Goal: Task Accomplishment & Management: Manage account settings

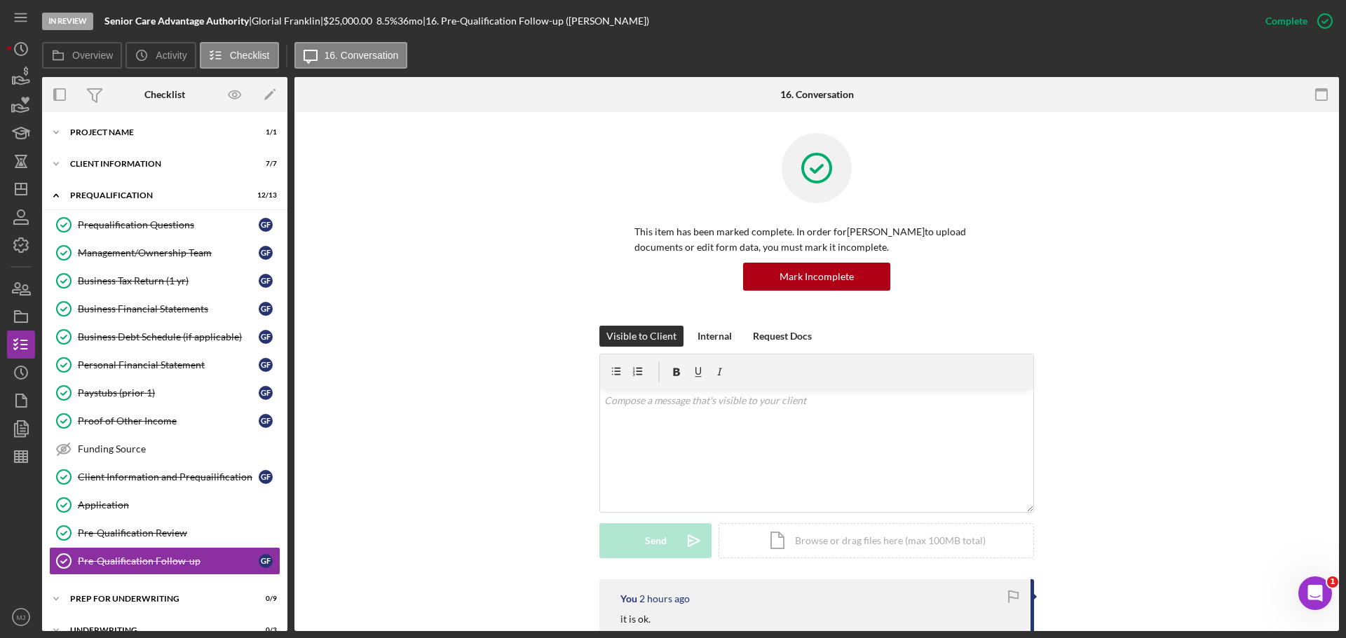
scroll to position [140, 0]
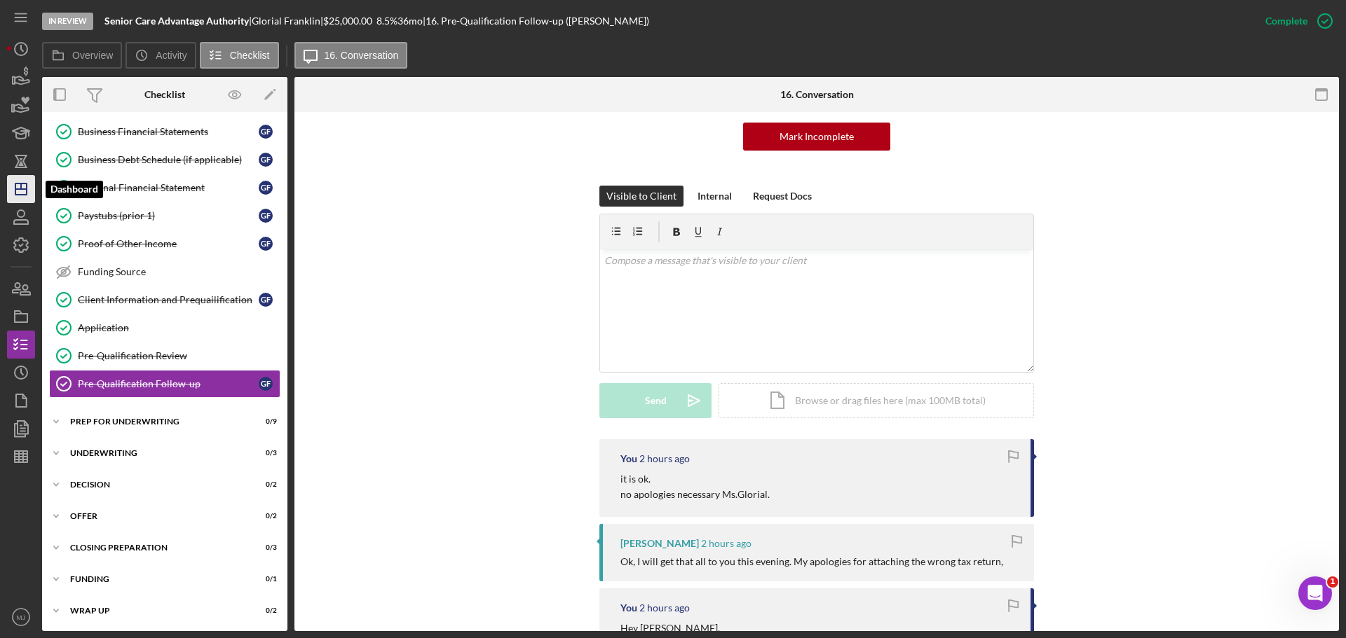
click at [17, 189] on line "button" at bounding box center [20, 189] width 11 height 0
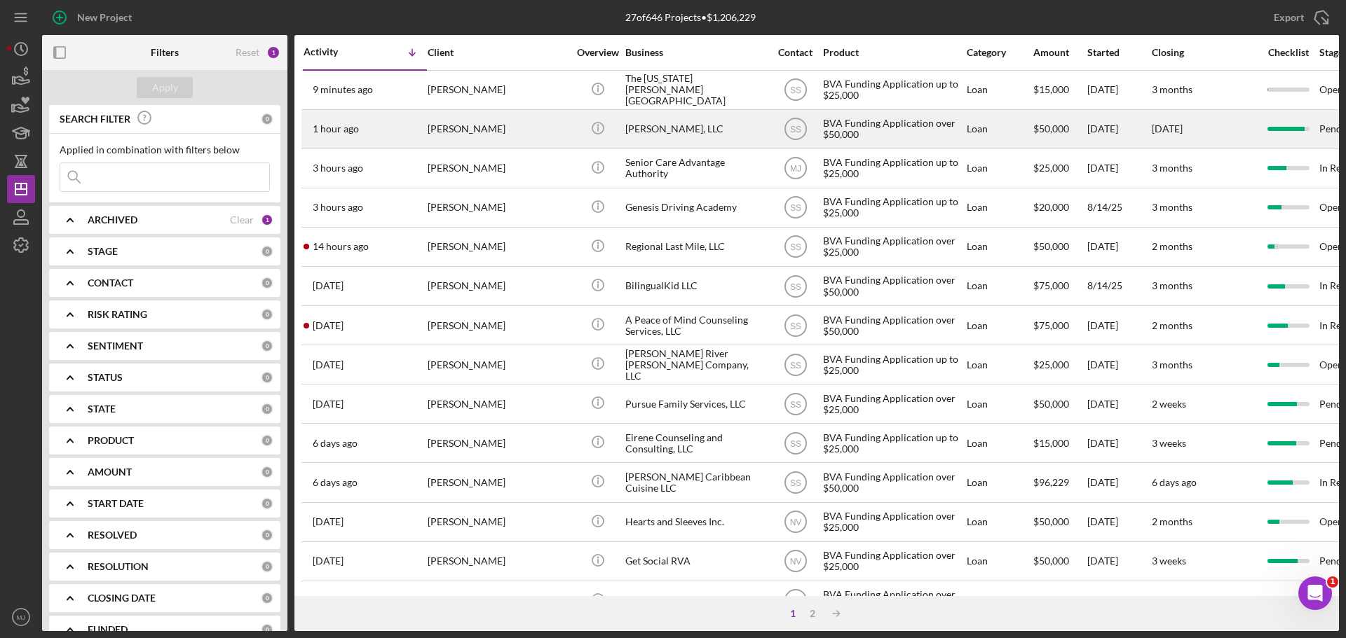
click at [466, 132] on div "[PERSON_NAME]" at bounding box center [497, 129] width 140 height 37
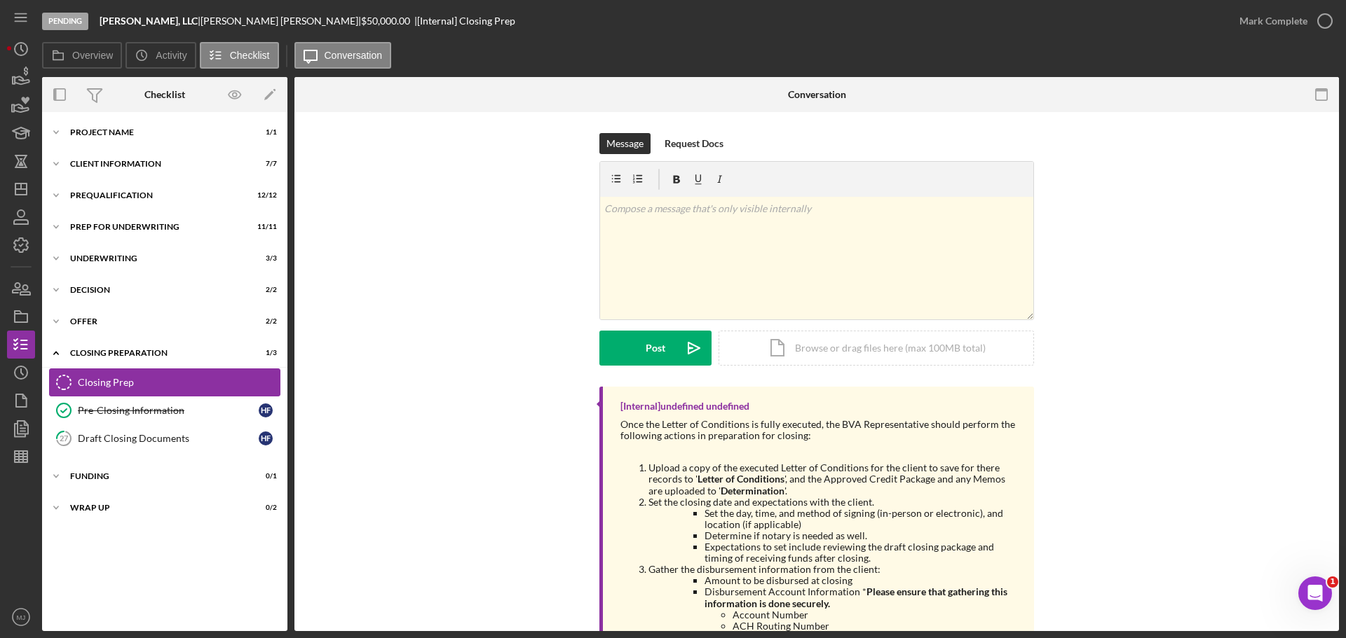
click at [161, 381] on div "Closing Prep" at bounding box center [179, 382] width 202 height 11
click at [168, 413] on div "Pre-Closing Information" at bounding box center [168, 410] width 181 height 11
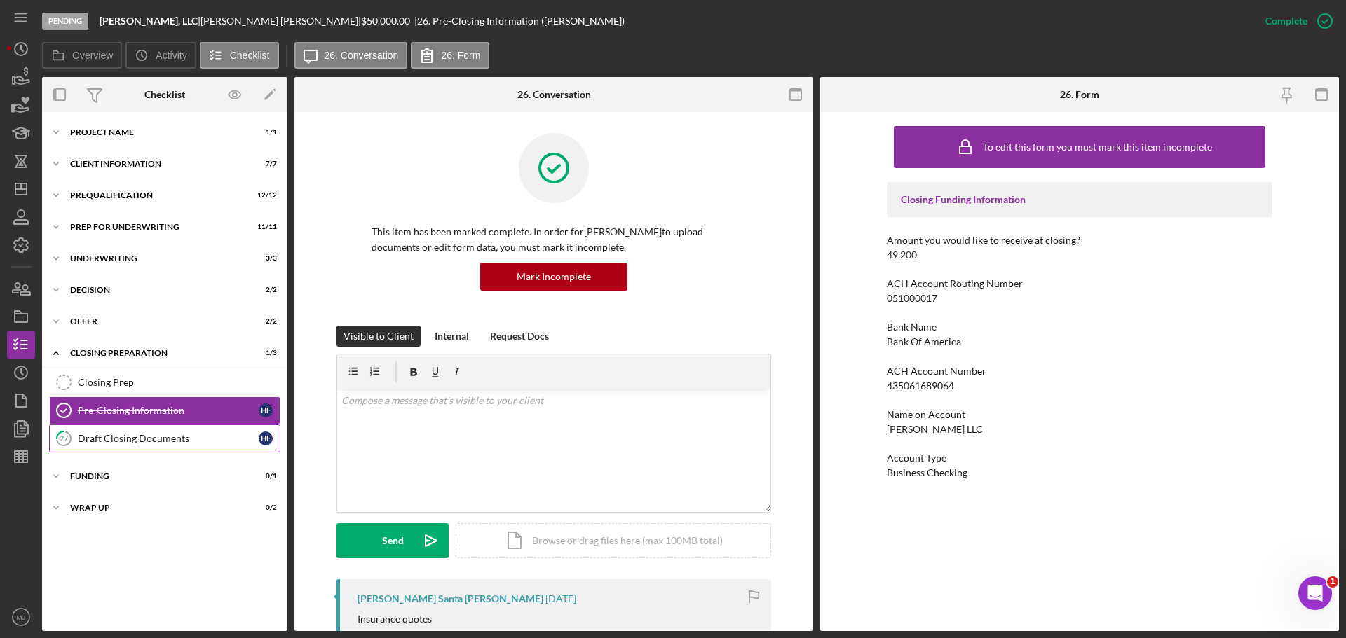
click at [156, 444] on div "Draft Closing Documents" at bounding box center [168, 438] width 181 height 11
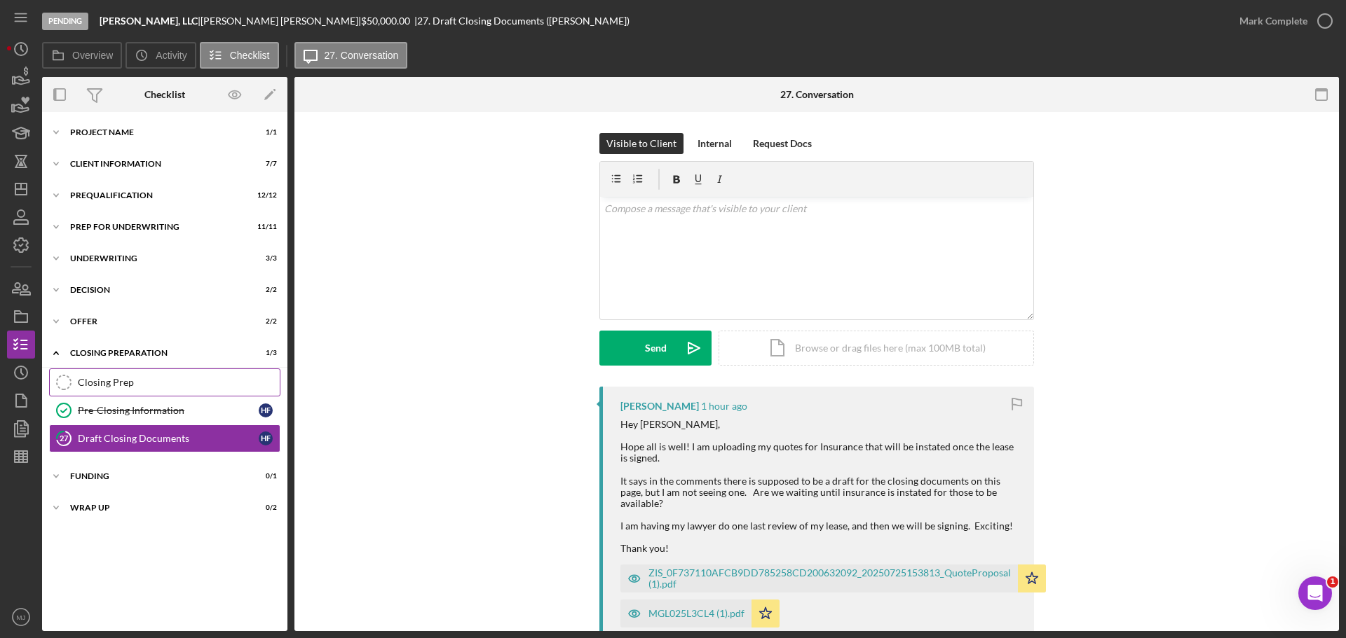
click at [149, 376] on link "Closing Prep Closing Prep" at bounding box center [164, 383] width 231 height 28
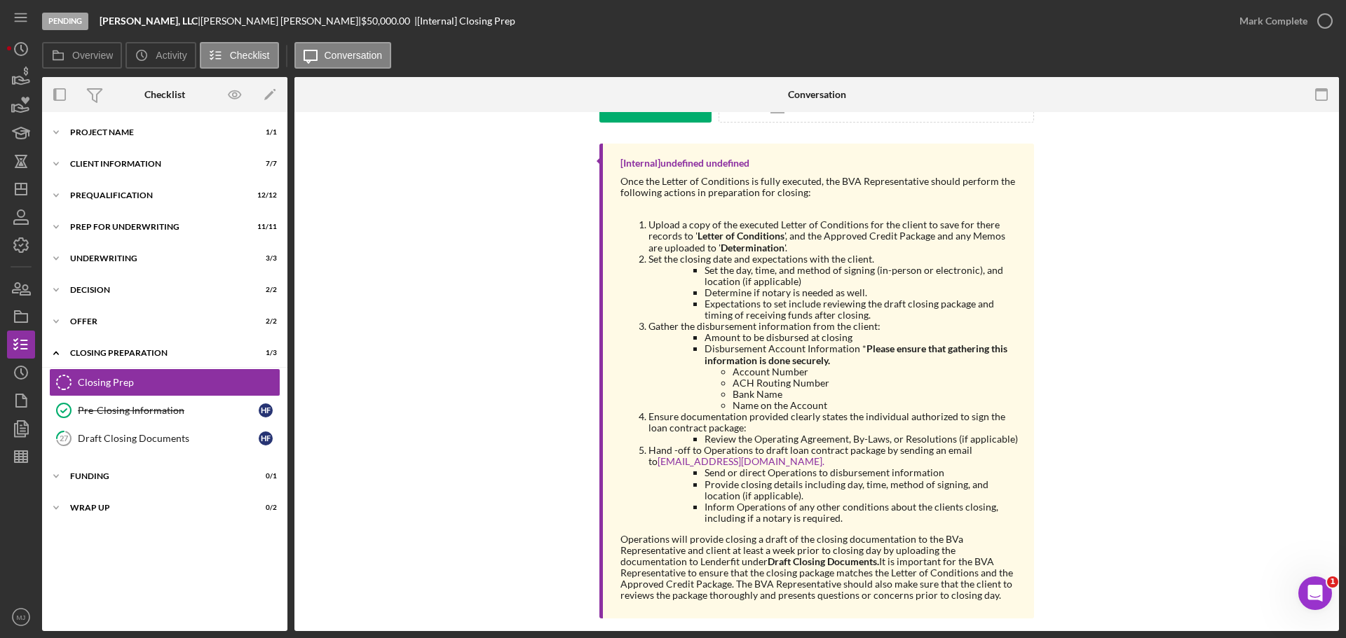
scroll to position [259, 0]
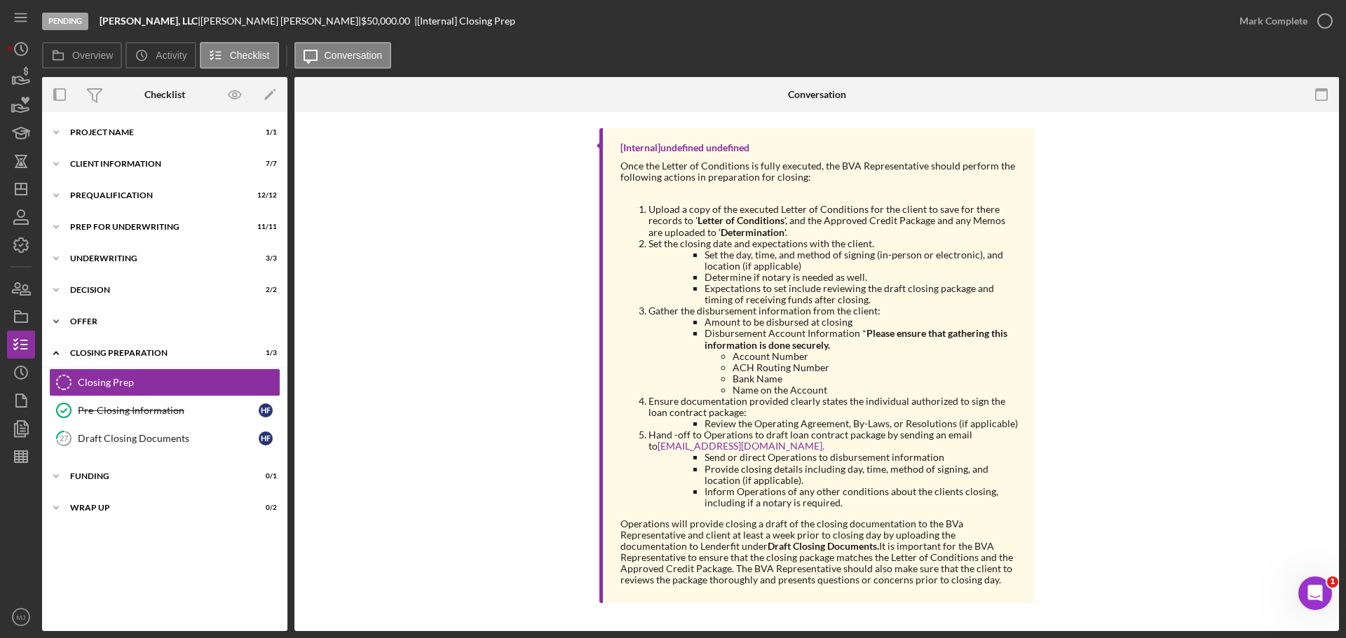
click at [127, 324] on div "Offer" at bounding box center [170, 321] width 200 height 8
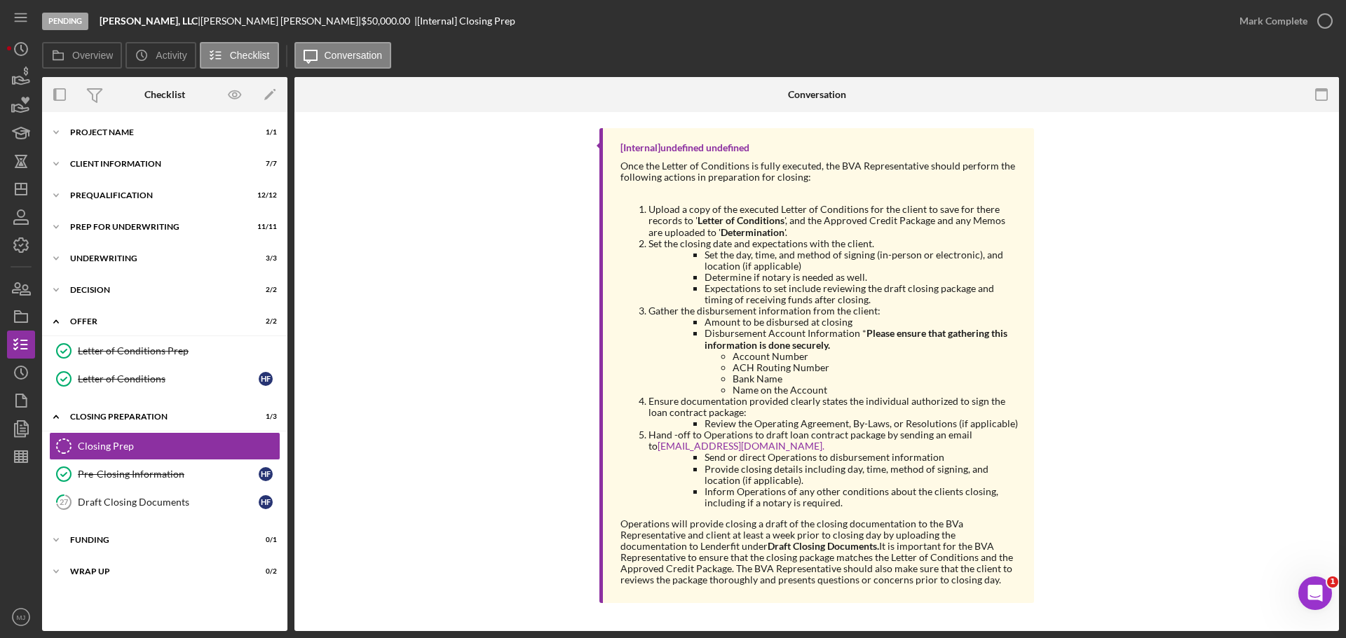
click at [135, 393] on div "Letter of Conditions Prep Letter of Conditions Prep Letter of Conditions Letter…" at bounding box center [164, 368] width 245 height 63
click at [134, 379] on div "Letter of Conditions" at bounding box center [168, 379] width 181 height 11
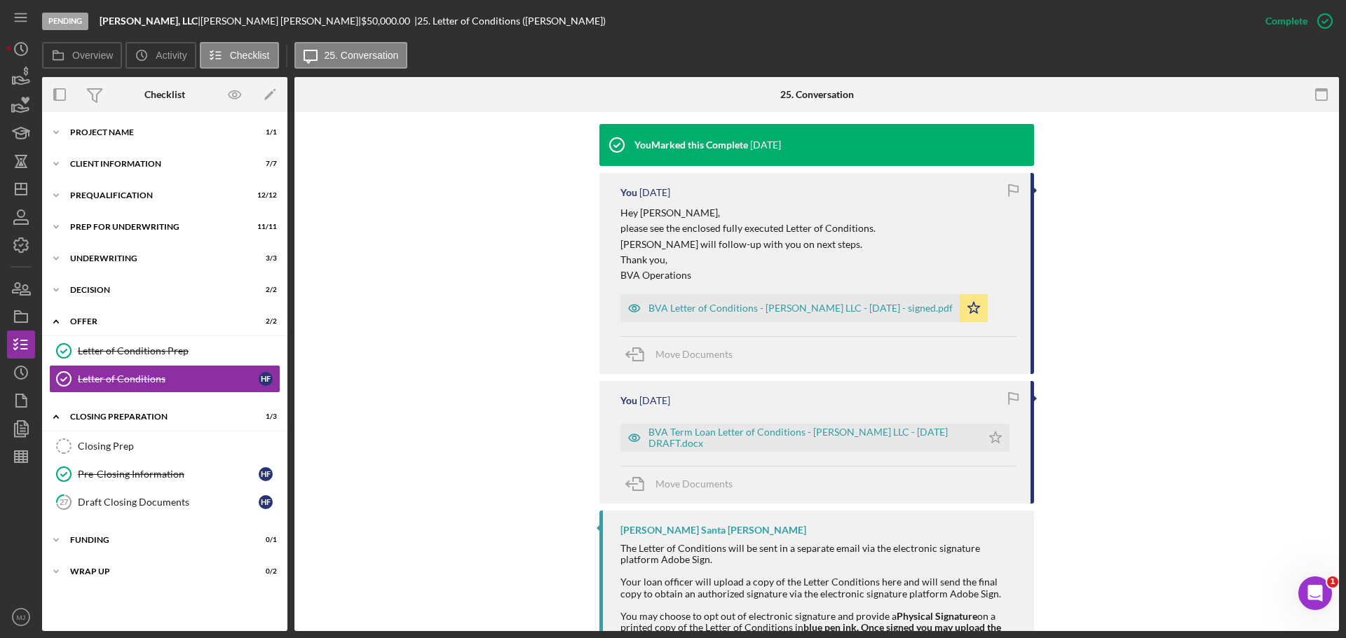
scroll to position [491, 0]
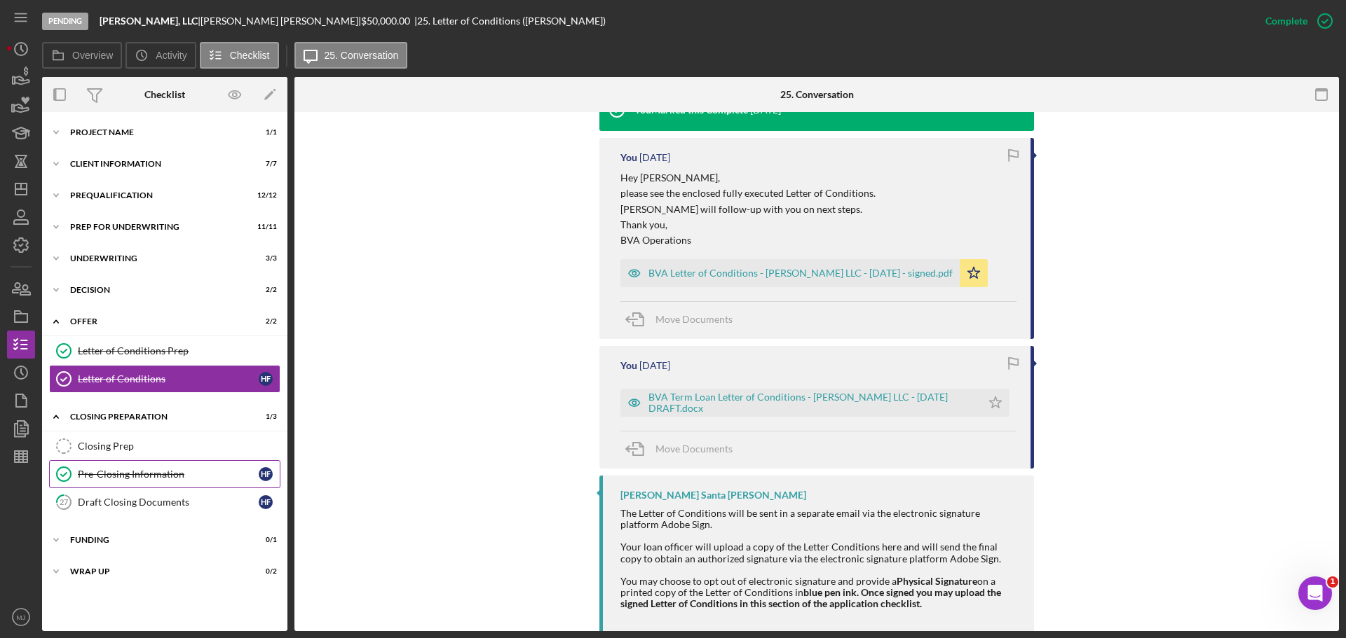
click at [121, 470] on div "Pre-Closing Information" at bounding box center [168, 474] width 181 height 11
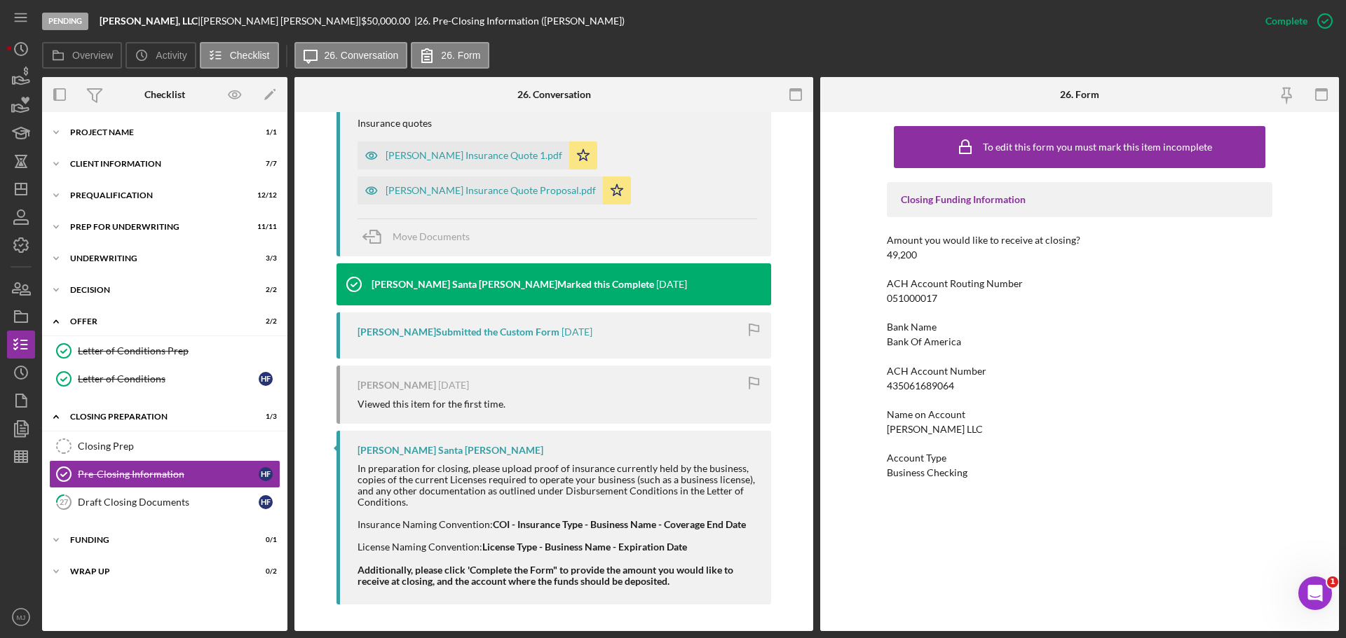
scroll to position [498, 0]
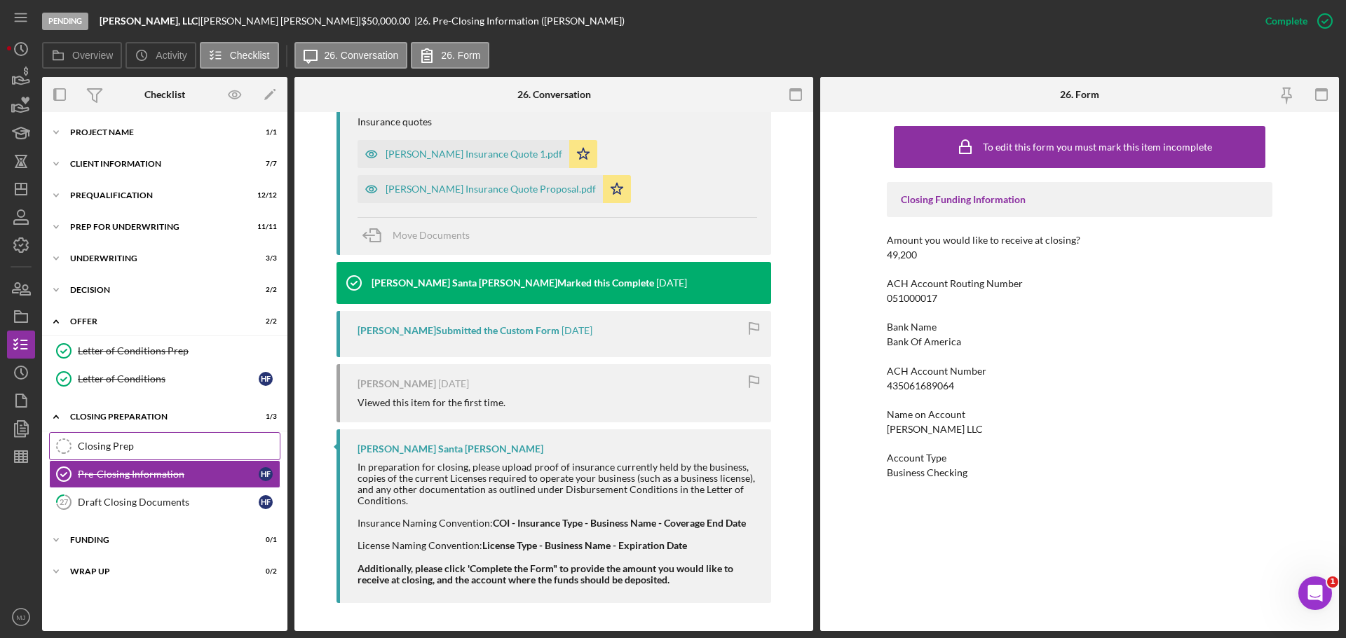
click at [121, 452] on div "Closing Prep" at bounding box center [179, 446] width 202 height 11
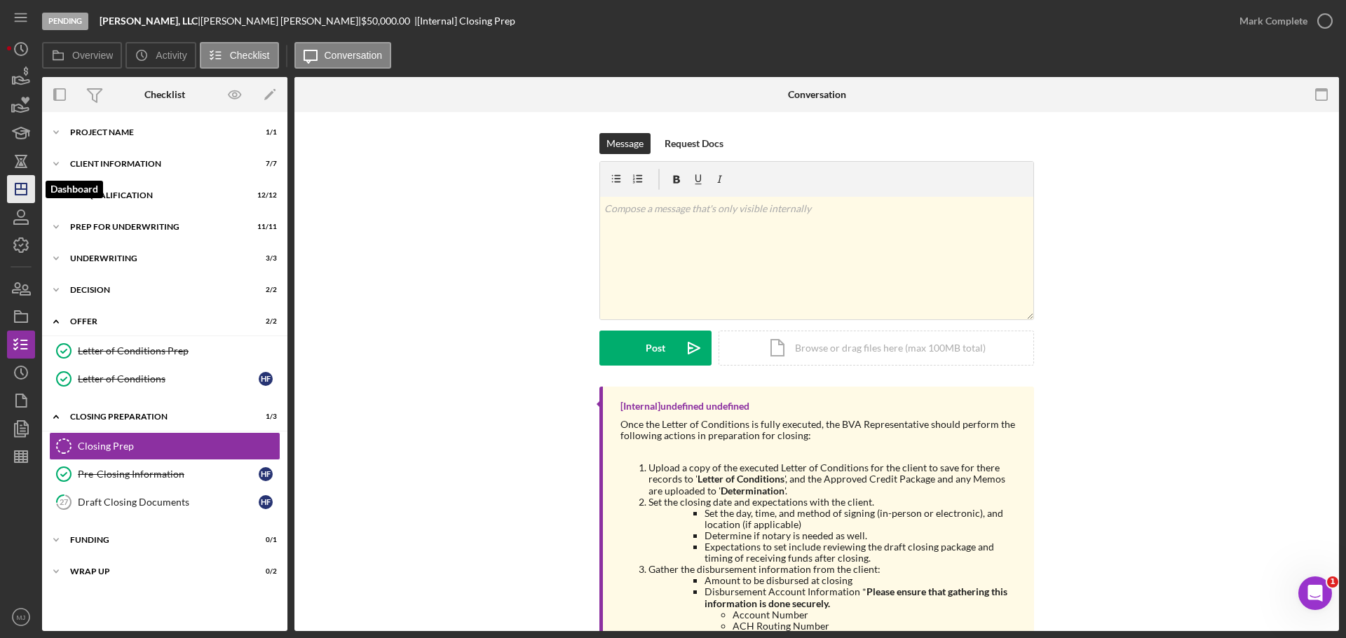
click at [20, 189] on line "button" at bounding box center [20, 189] width 11 height 0
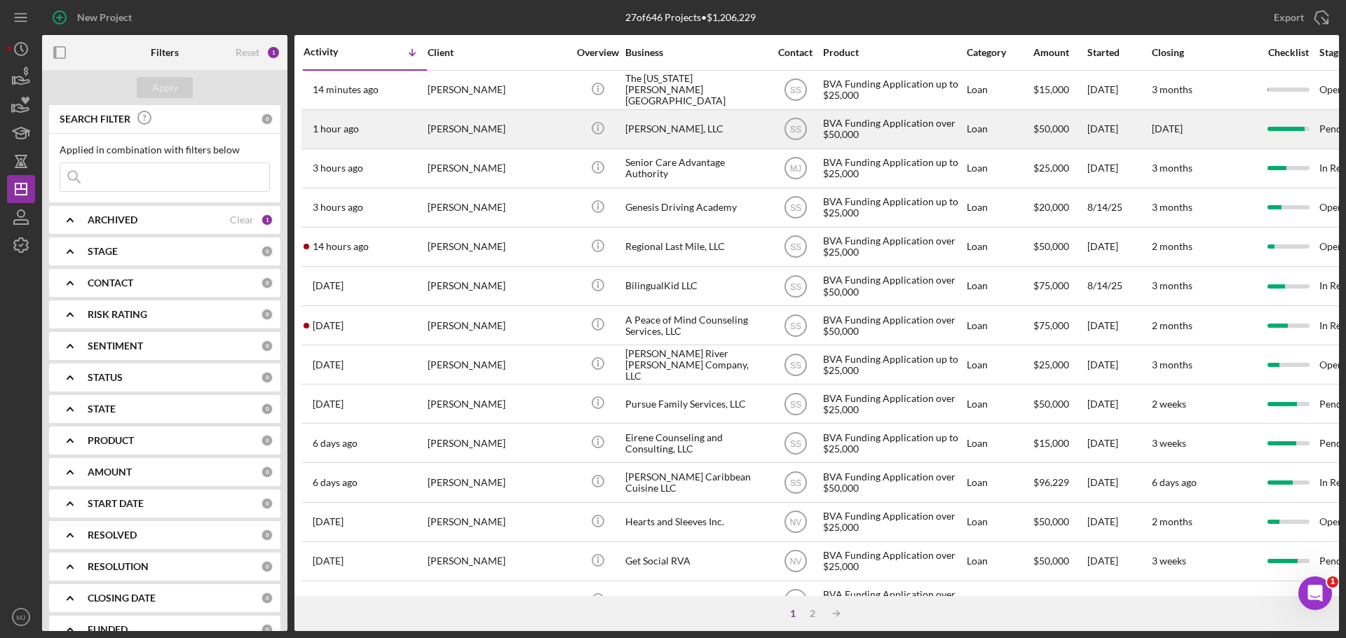
click at [494, 141] on div "[PERSON_NAME]" at bounding box center [497, 129] width 140 height 37
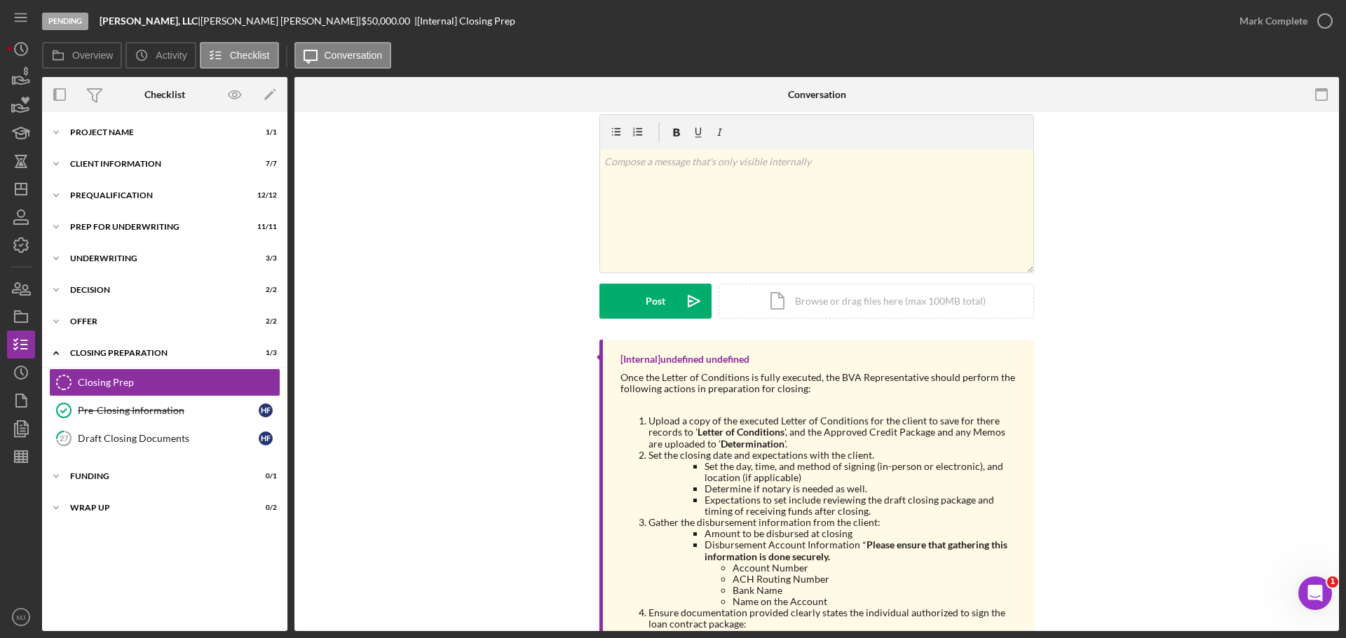
scroll to position [70, 0]
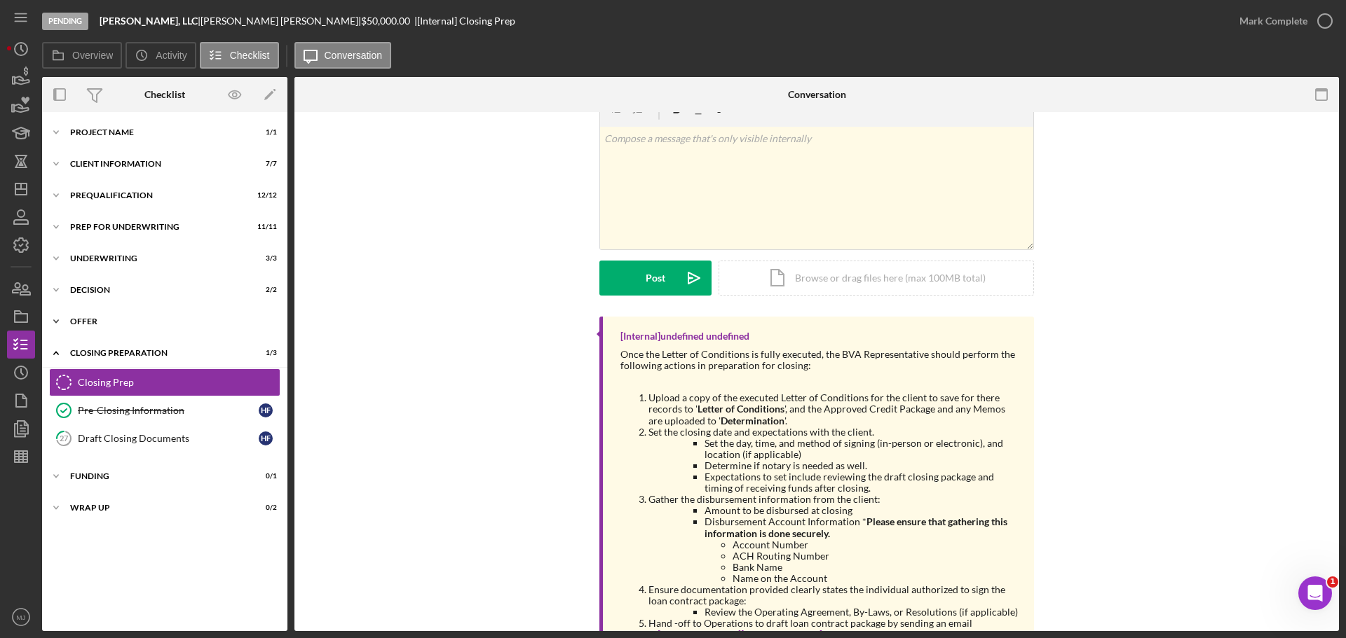
click at [103, 323] on div "Offer" at bounding box center [170, 321] width 200 height 8
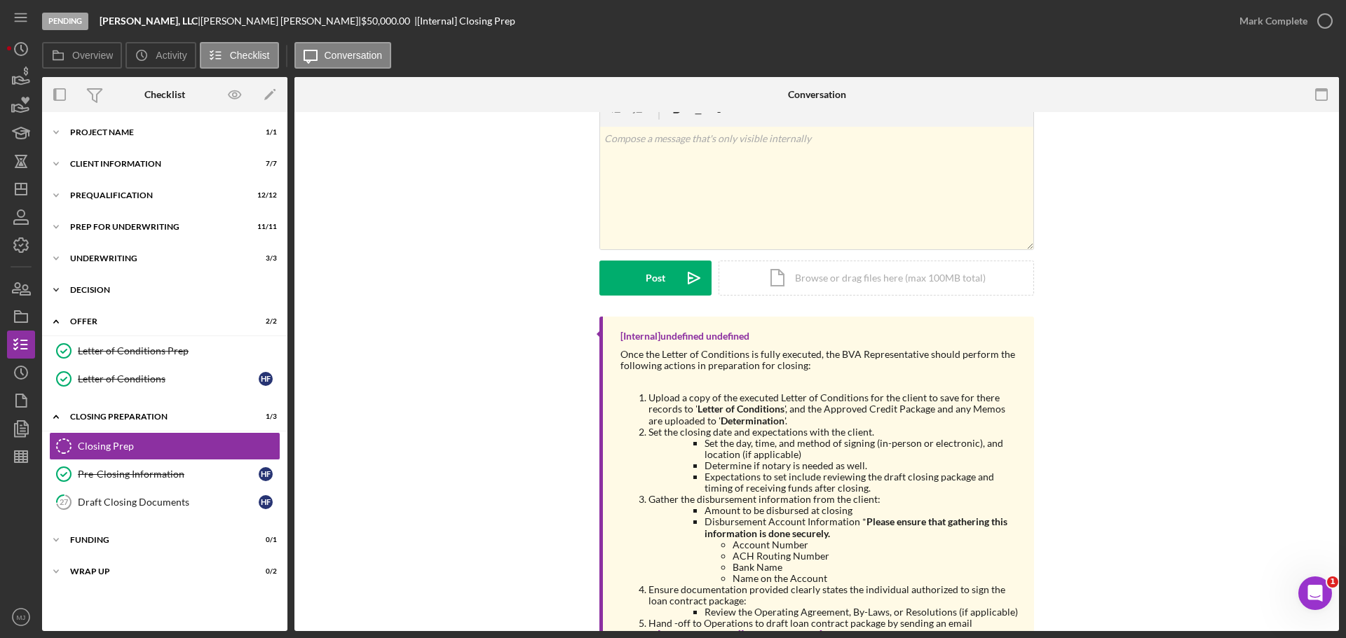
click at [95, 289] on div "Decision" at bounding box center [170, 290] width 200 height 8
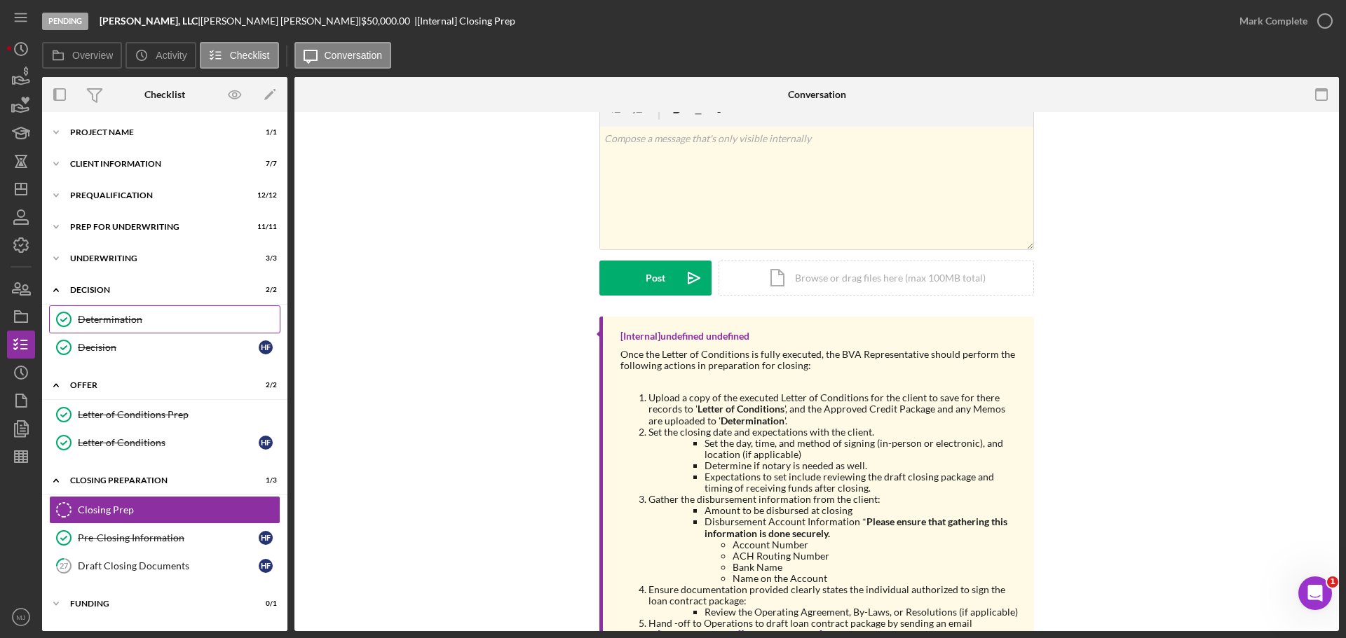
click at [112, 327] on link "Determination Determination" at bounding box center [164, 320] width 231 height 28
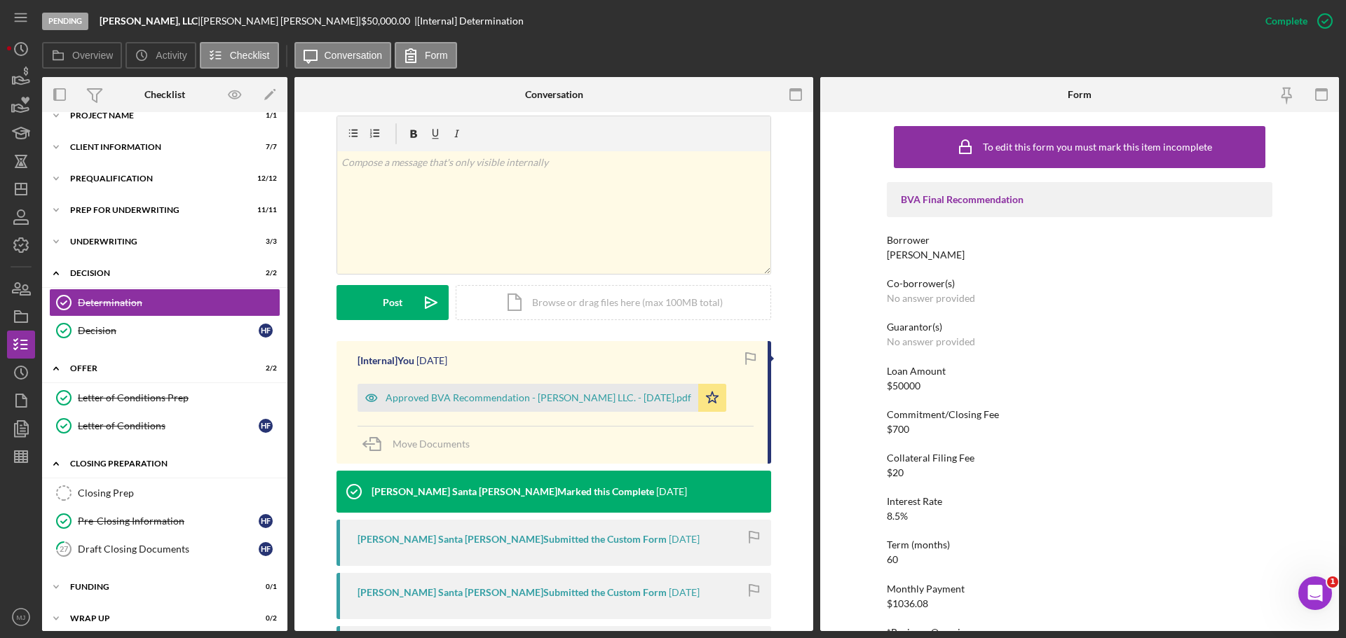
scroll to position [26, 0]
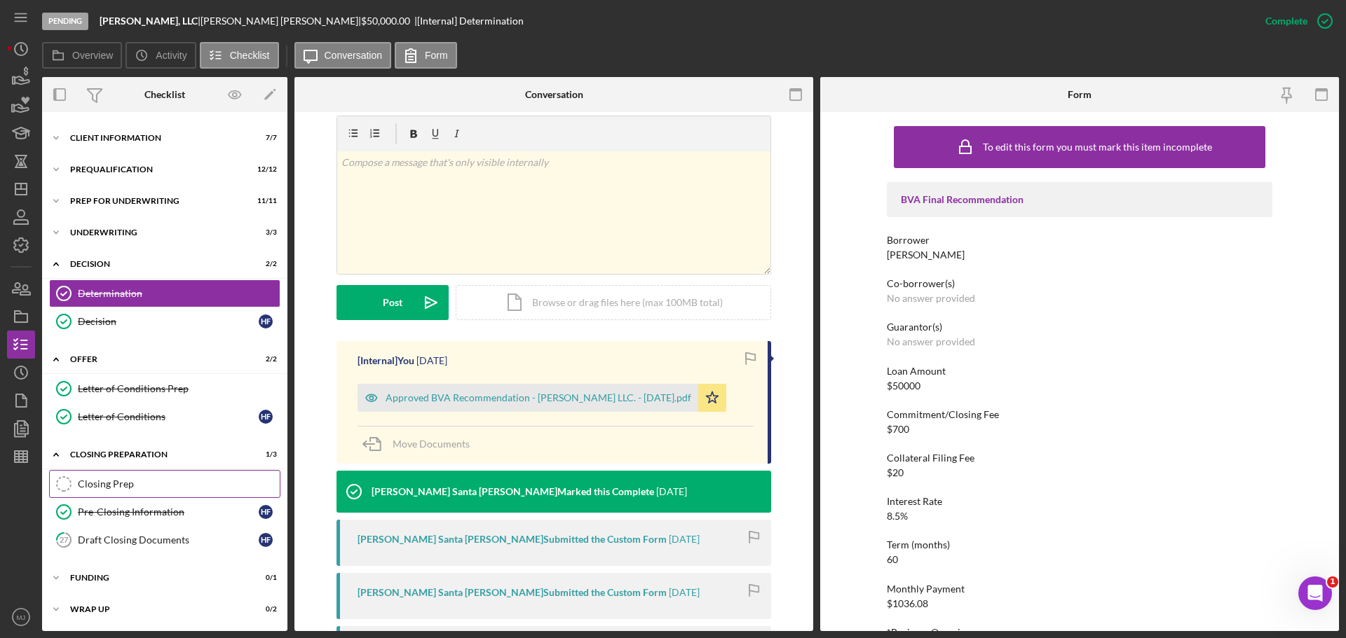
click at [119, 487] on div "Closing Prep" at bounding box center [179, 484] width 202 height 11
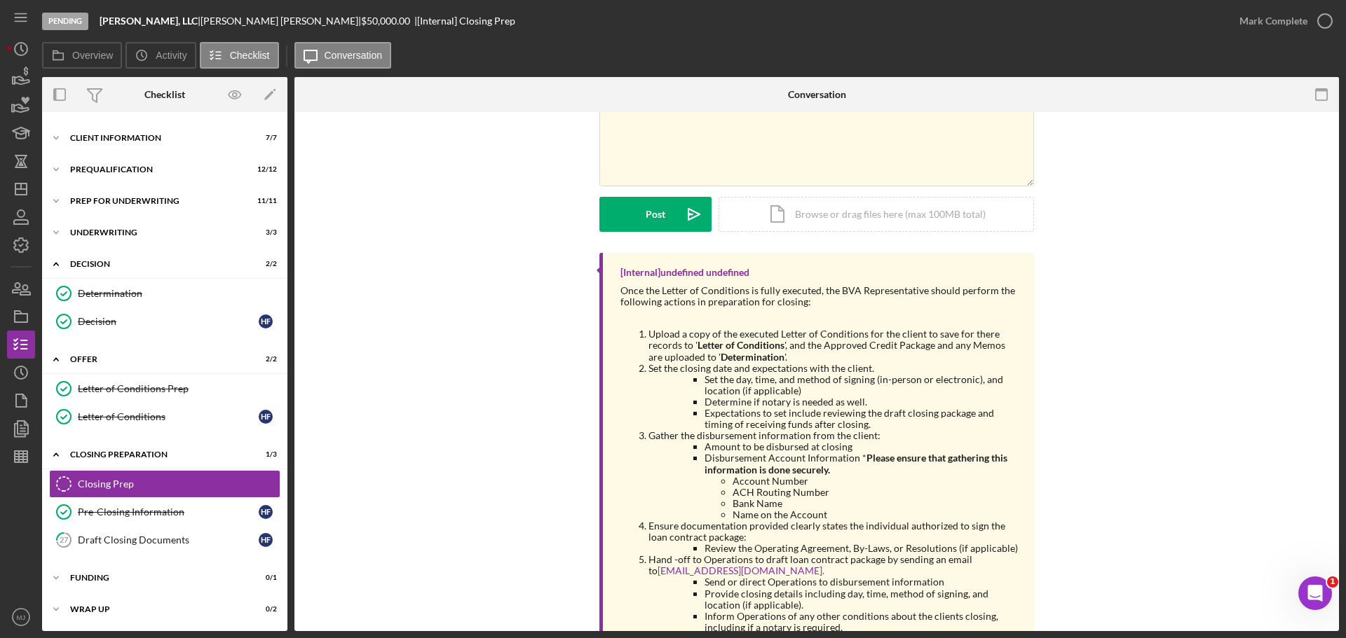
scroll to position [140, 0]
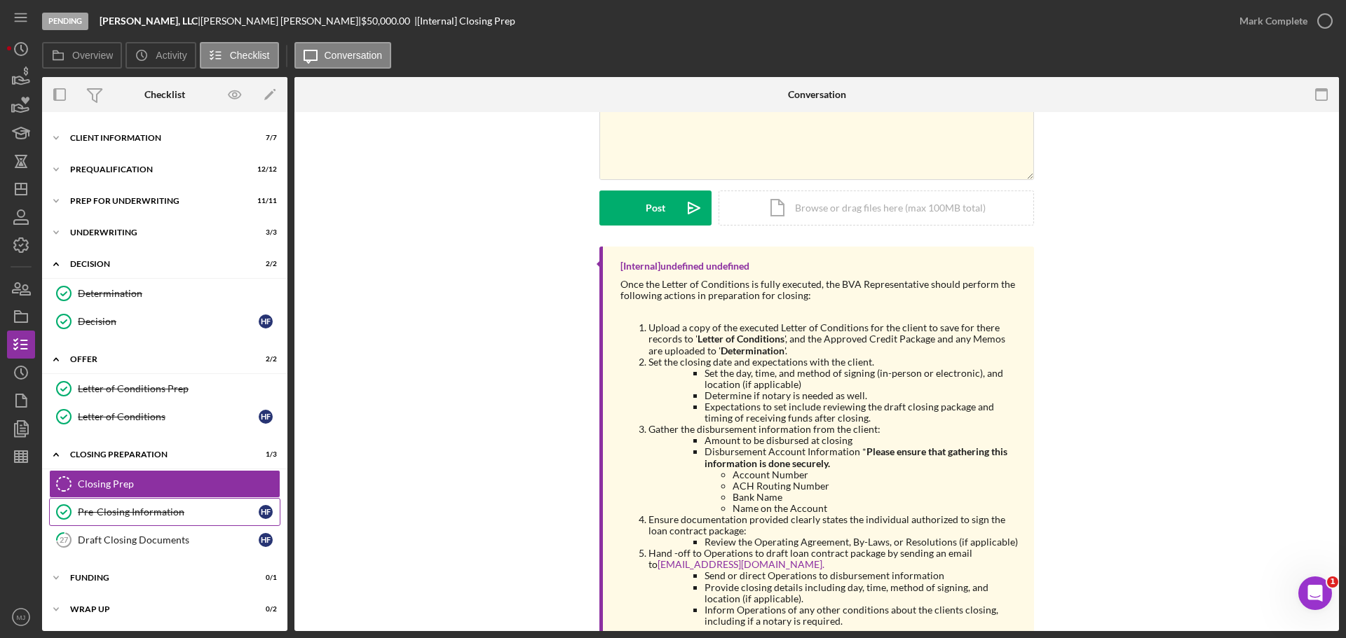
click at [131, 514] on div "Pre-Closing Information" at bounding box center [168, 512] width 181 height 11
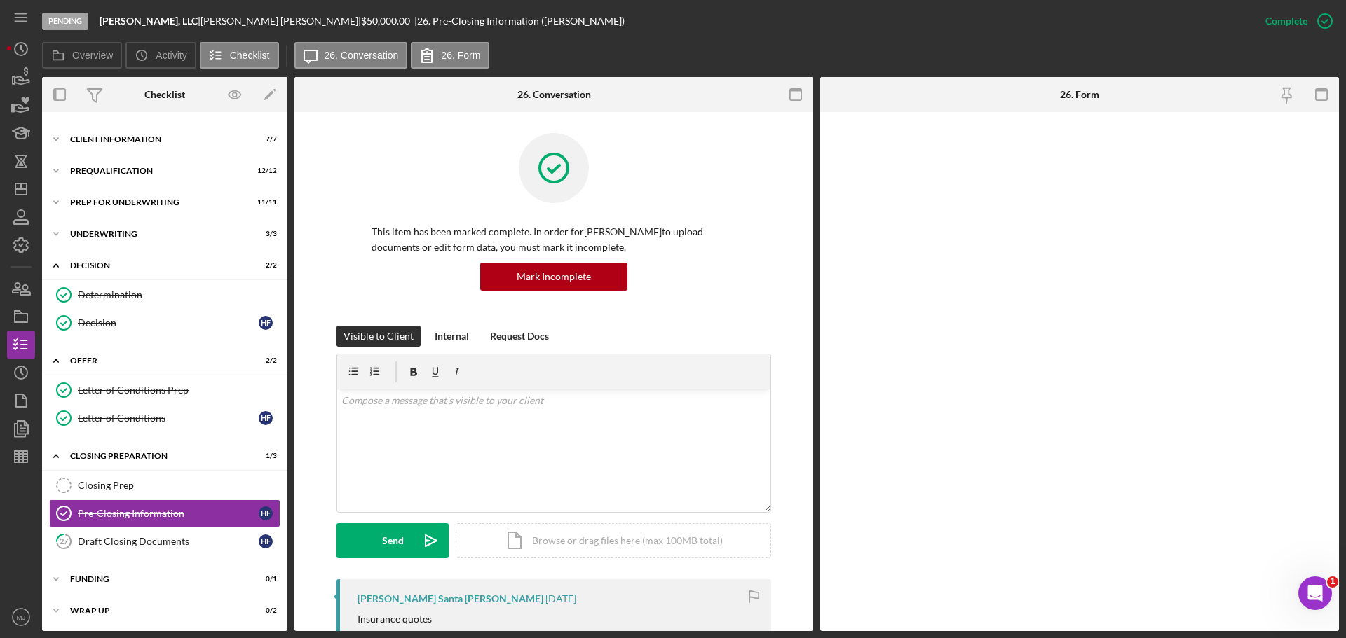
scroll to position [26, 0]
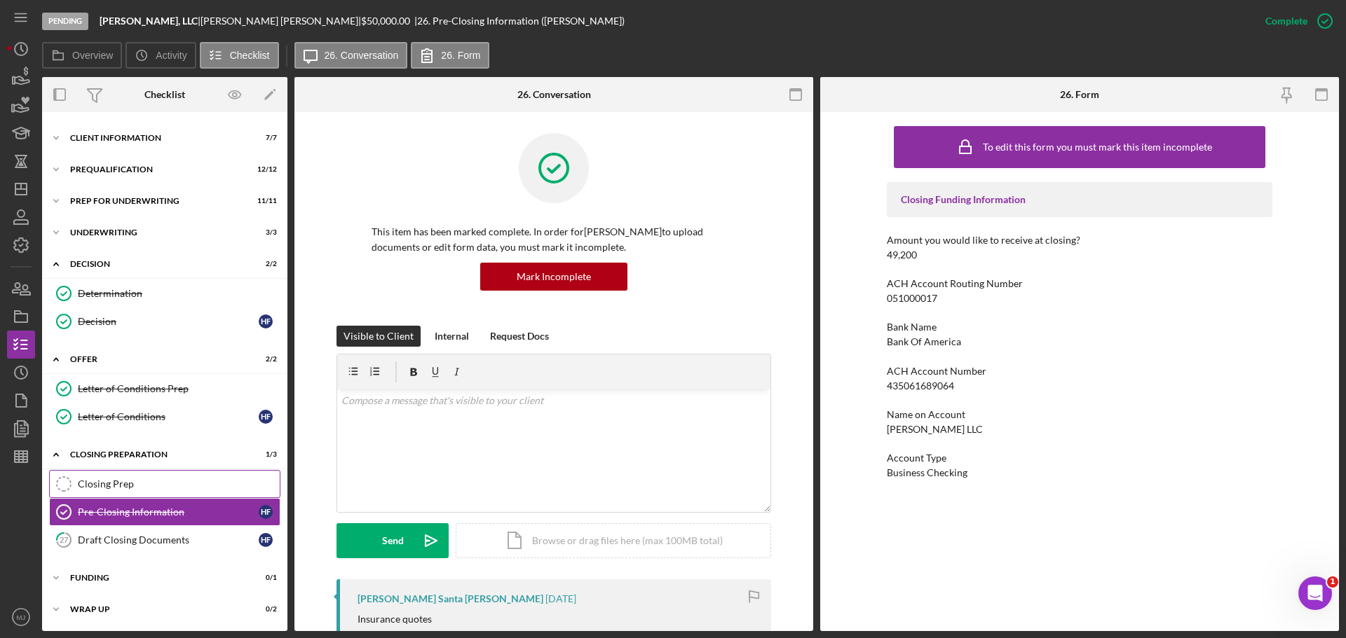
click at [107, 486] on div "Closing Prep" at bounding box center [179, 484] width 202 height 11
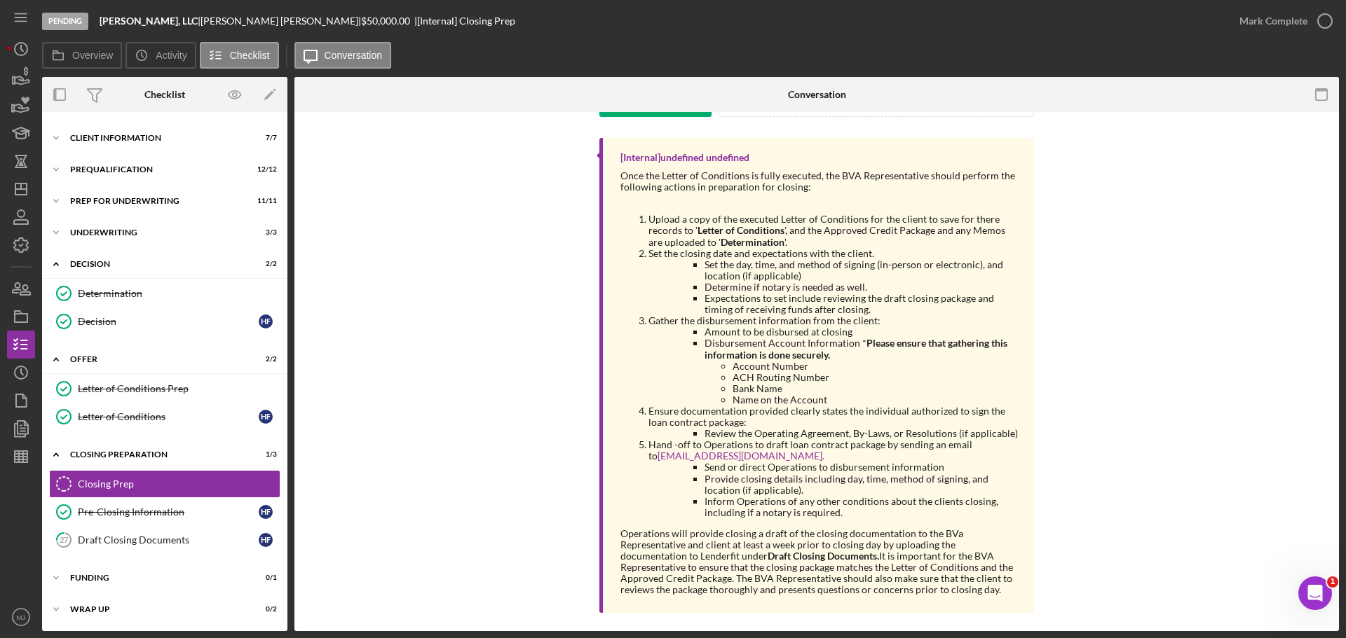
scroll to position [259, 0]
